Goal: Find specific page/section: Find specific page/section

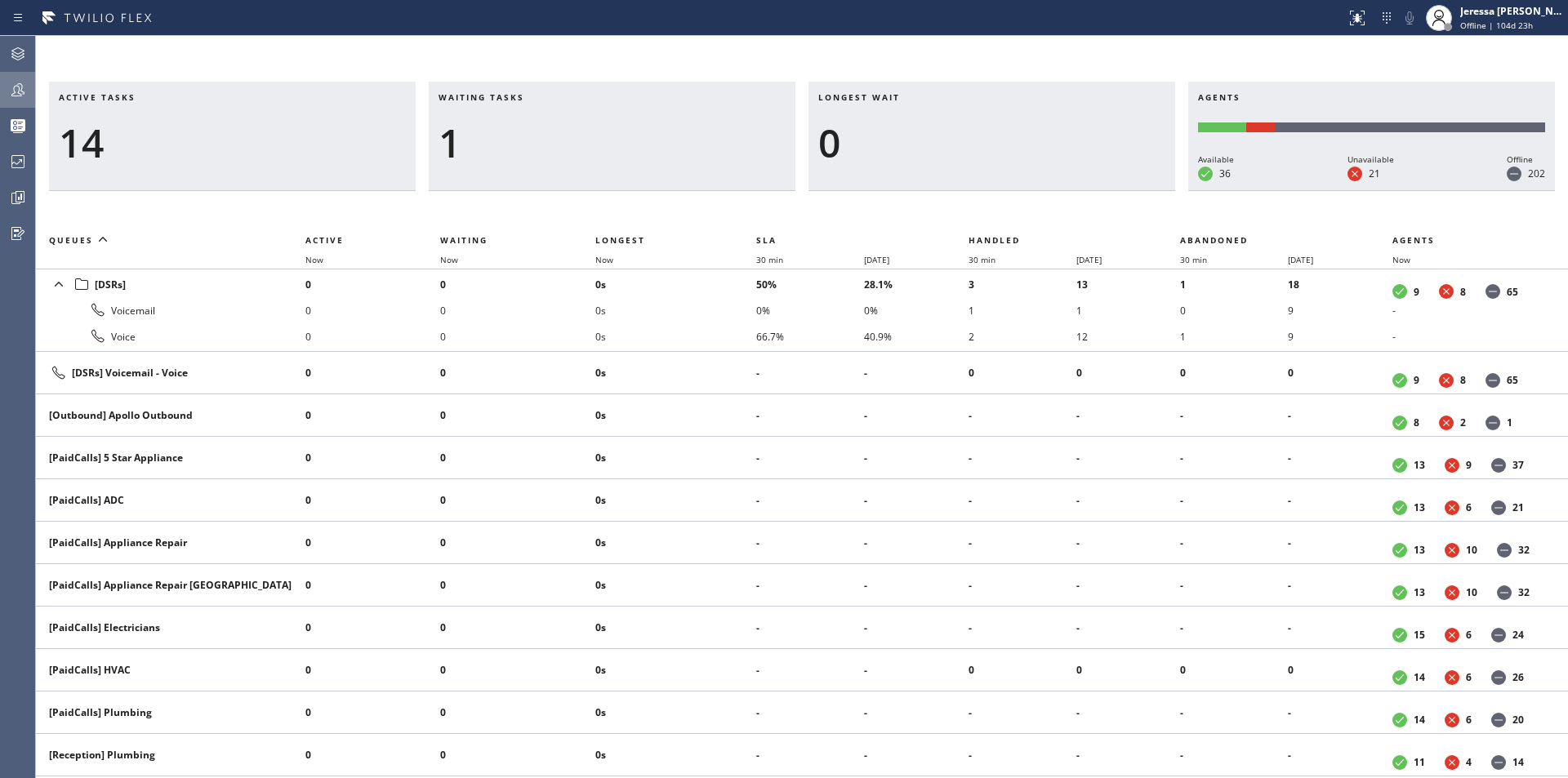
click at [12, 80] on icon at bounding box center [18, 90] width 20 height 20
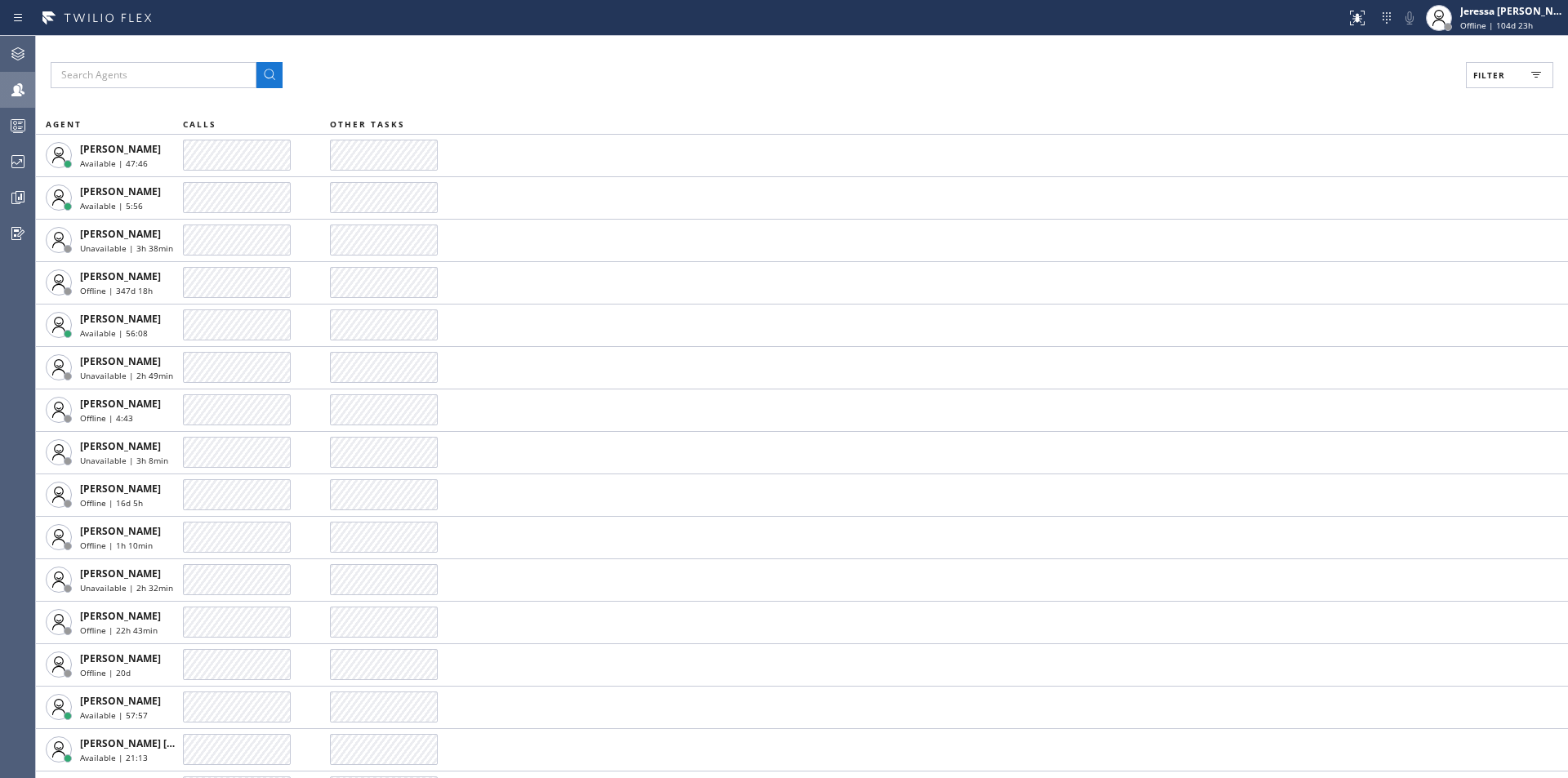
click at [1487, 71] on span "Filter" at bounding box center [1488, 75] width 32 height 12
click at [1370, 195] on label "Available" at bounding box center [1447, 192] width 215 height 14
click at [1340, 195] on input "Available" at bounding box center [1330, 193] width 20 height 20
checkbox input "true"
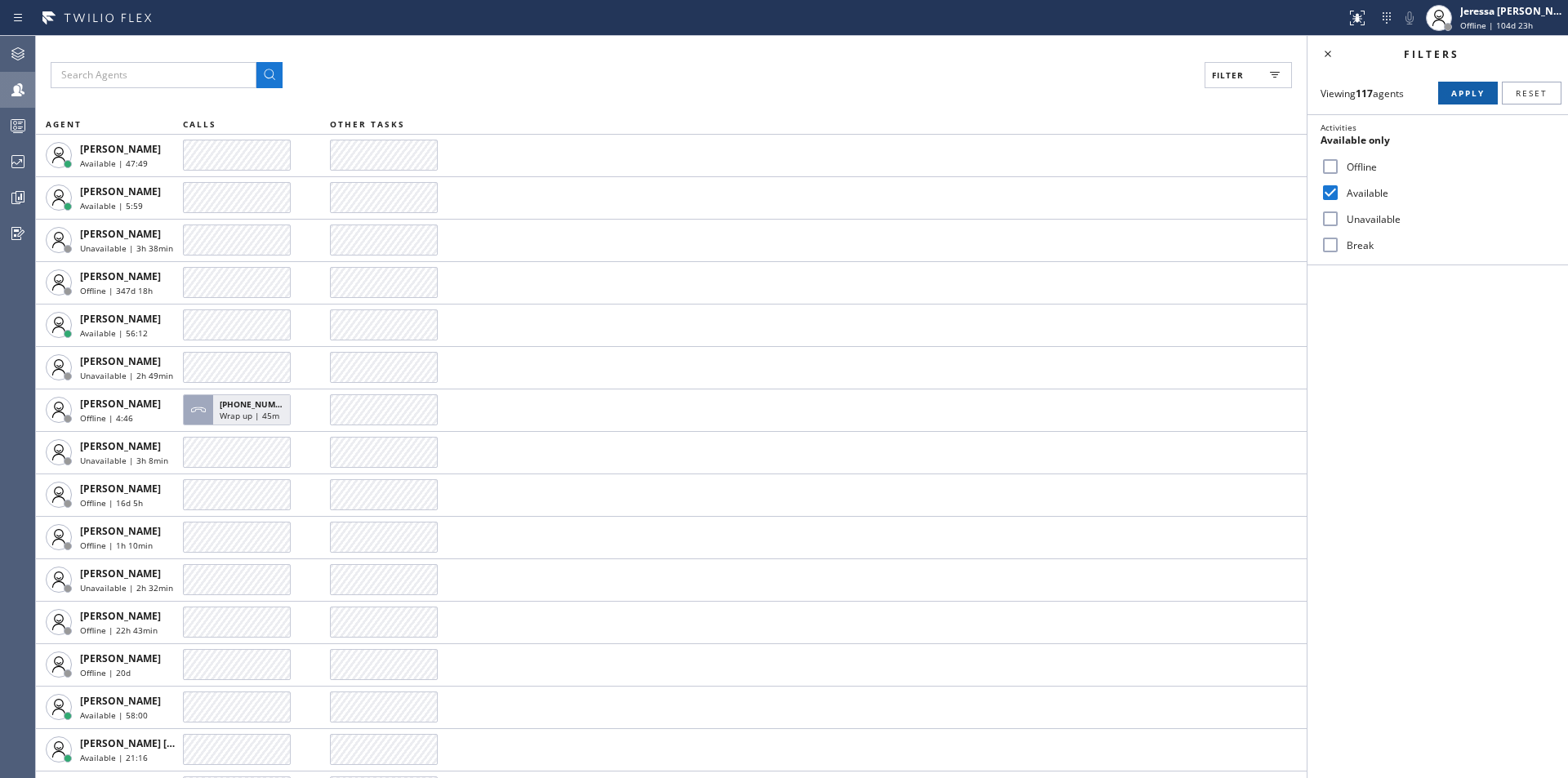
click at [1461, 88] on span "Apply" at bounding box center [1467, 92] width 34 height 12
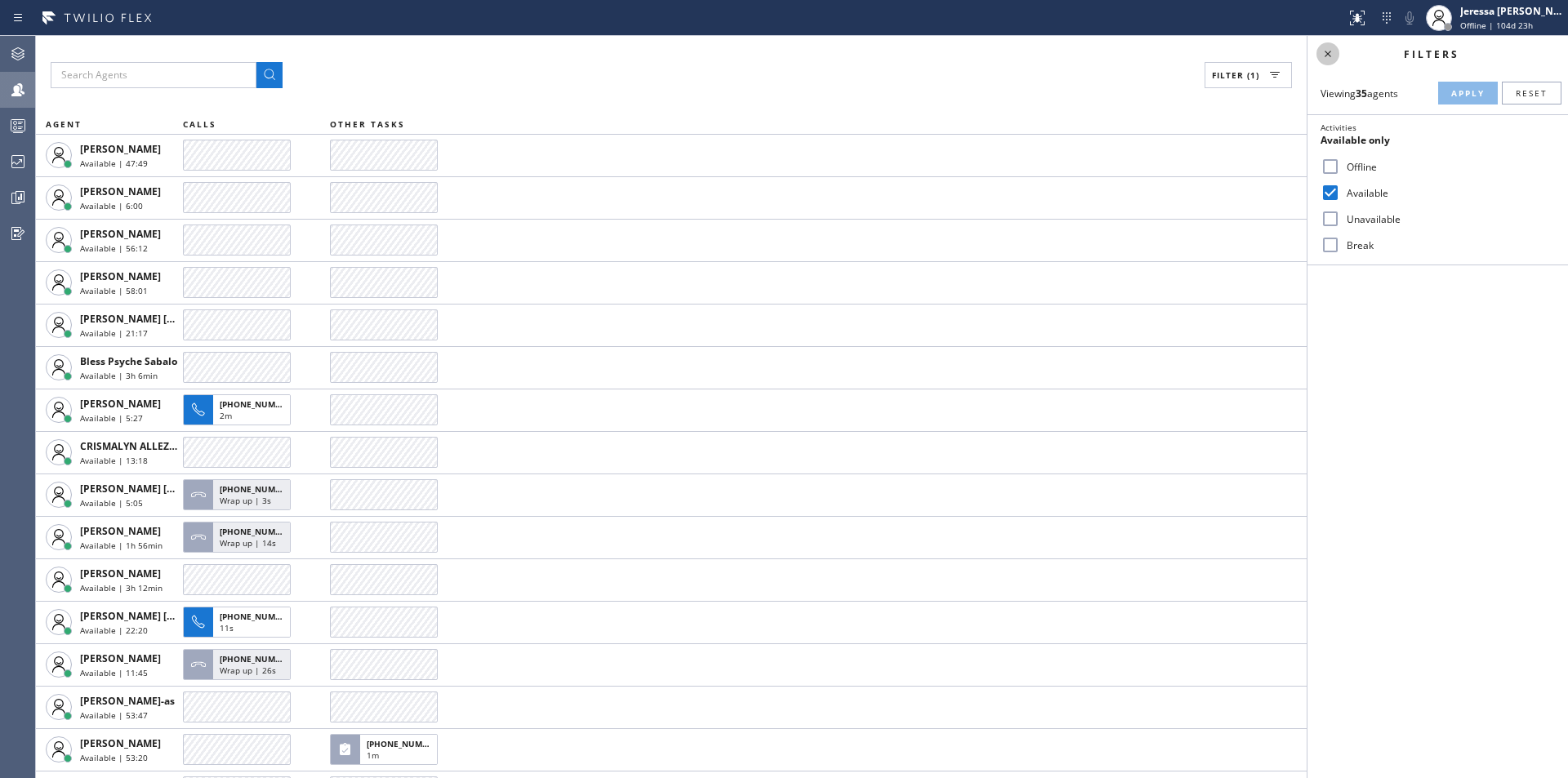
click at [1327, 53] on icon at bounding box center [1328, 53] width 6 height 6
